Goal: Task Accomplishment & Management: Manage account settings

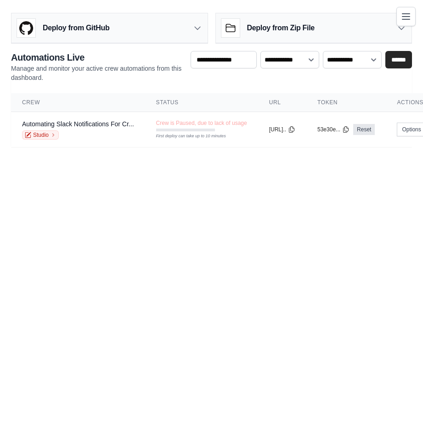
click at [400, 14] on icon "Toggle navigation" at bounding box center [405, 16] width 11 height 11
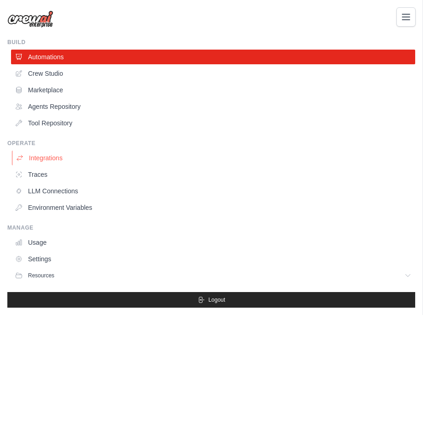
click at [48, 153] on link "Integrations" at bounding box center [214, 158] width 404 height 15
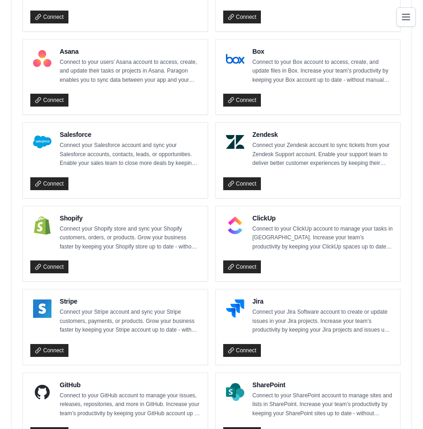
scroll to position [796, 0]
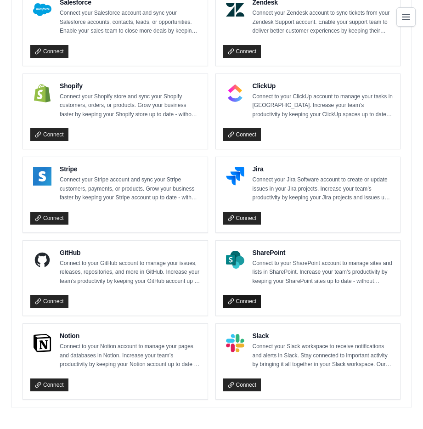
click at [245, 303] on link "Connect" at bounding box center [242, 301] width 38 height 13
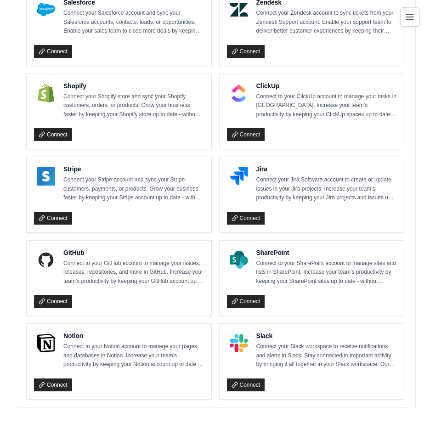
scroll to position [796, 0]
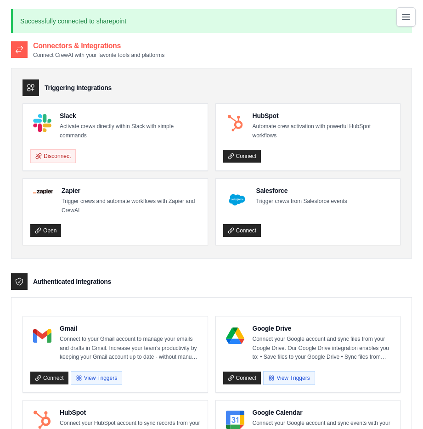
click at [221, 68] on div "Triggering Integrations Slack Activate crews directly within Slack with simple …" at bounding box center [211, 163] width 401 height 191
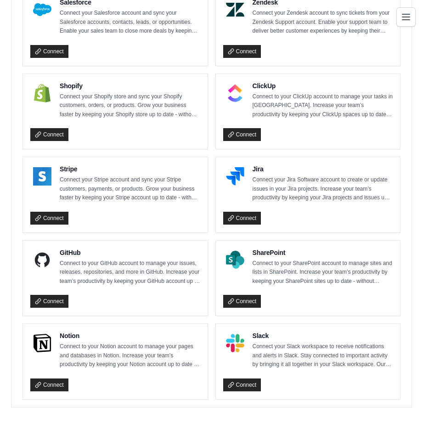
scroll to position [828, 0]
click at [253, 299] on link "Connect" at bounding box center [242, 301] width 38 height 13
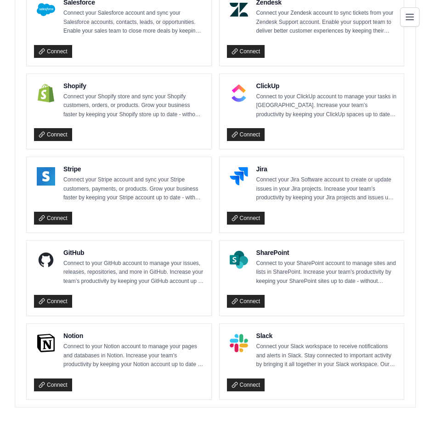
scroll to position [827, 0]
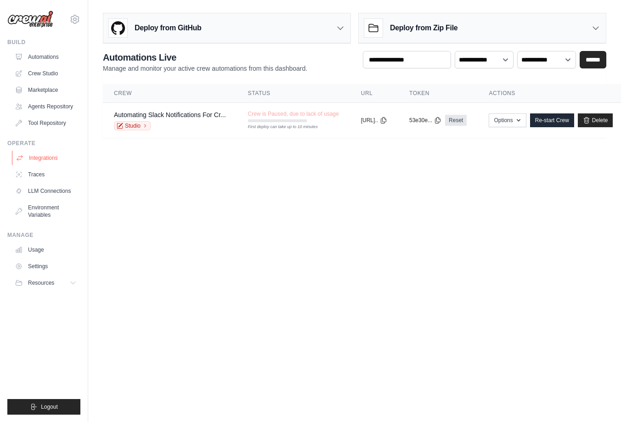
click at [59, 160] on link "Integrations" at bounding box center [46, 158] width 69 height 15
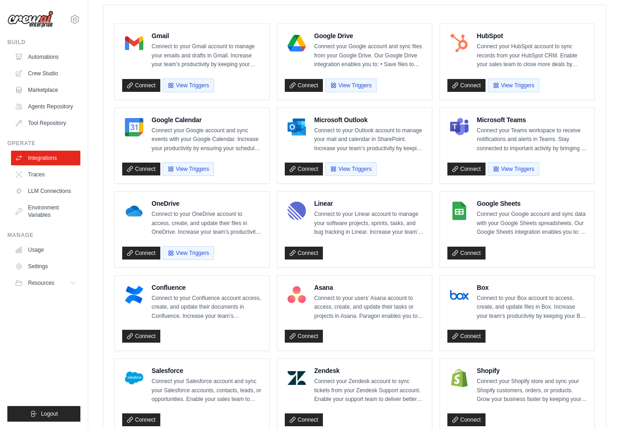
scroll to position [545, 0]
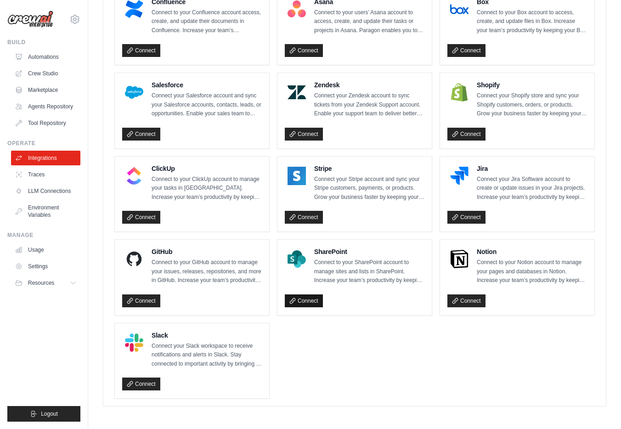
click at [315, 303] on link "Connect" at bounding box center [304, 300] width 38 height 13
click at [297, 321] on ul "Gmail Connect to your Gmail account to manage your emails and drafts in Gmail. …" at bounding box center [354, 68] width 480 height 661
click at [300, 303] on button "Disconnect" at bounding box center [307, 301] width 45 height 14
